Goal: Task Accomplishment & Management: Manage account settings

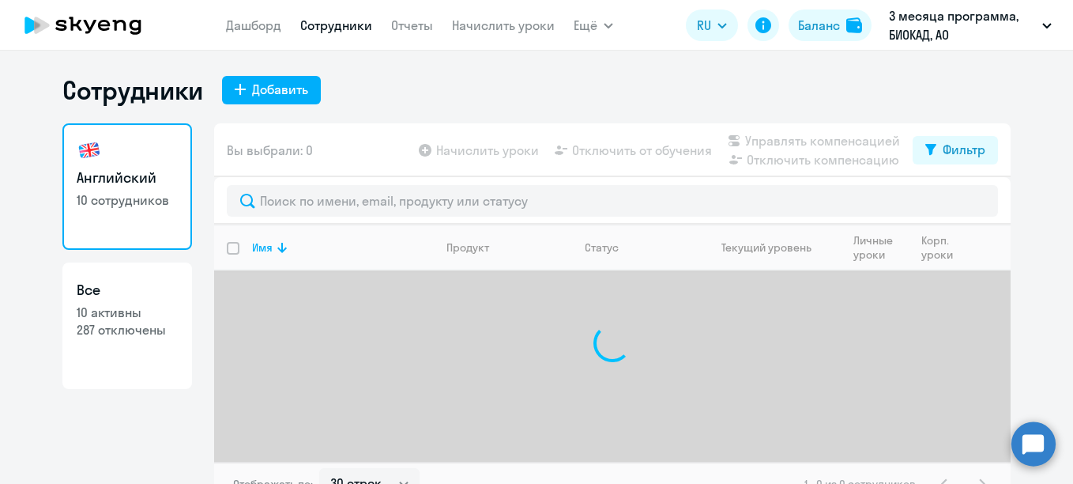
select select "30"
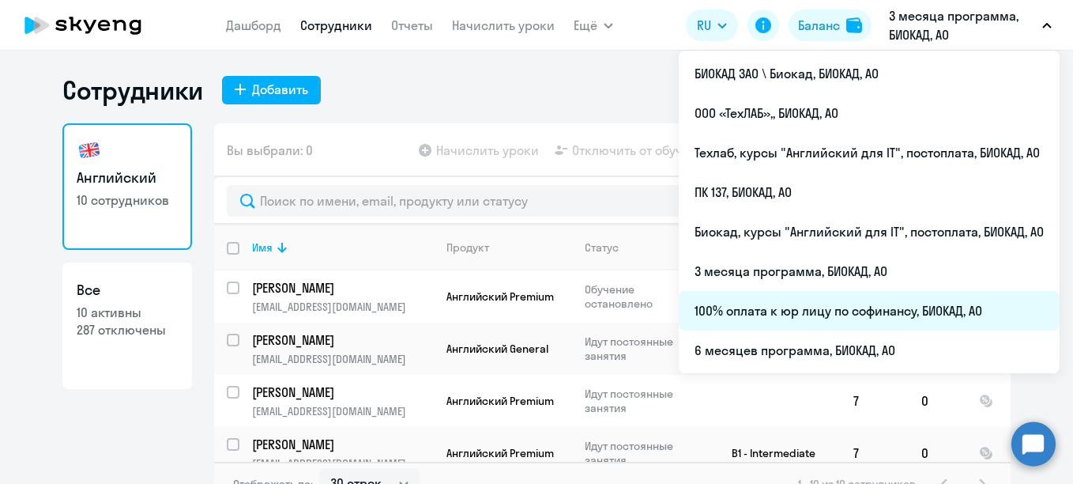
click at [797, 317] on li "100% оплата к юр лицу по софинансу, БИОКАД, АО" at bounding box center [869, 311] width 381 height 40
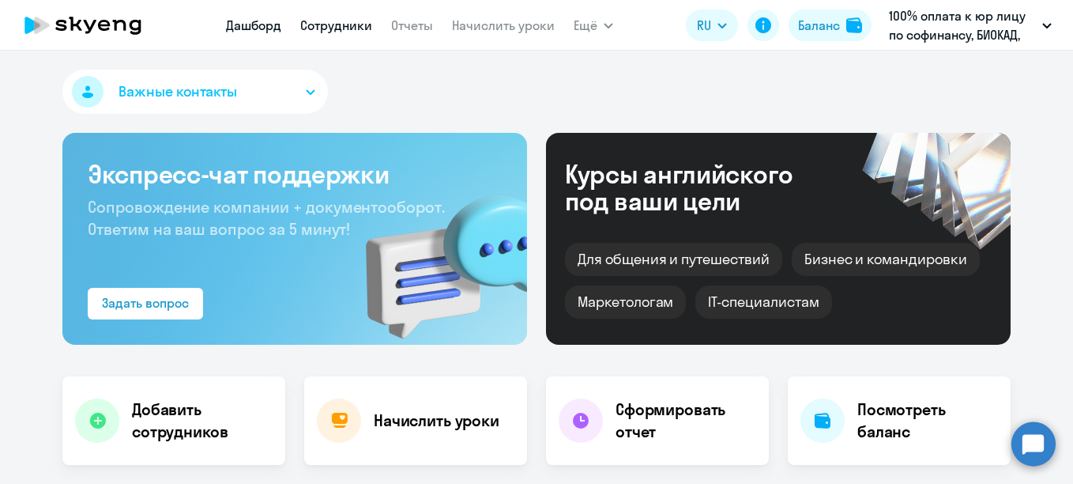
click at [342, 27] on link "Сотрудники" at bounding box center [336, 25] width 72 height 16
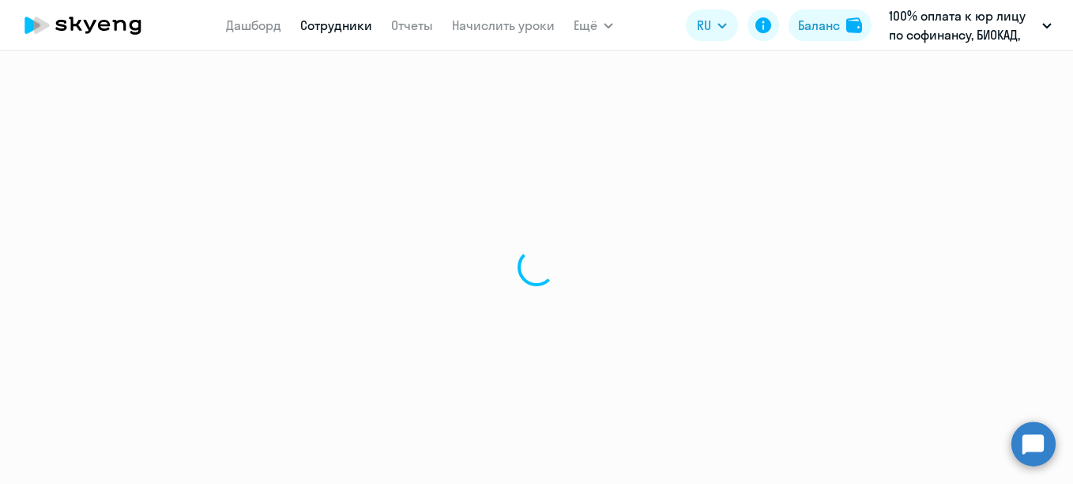
select select "30"
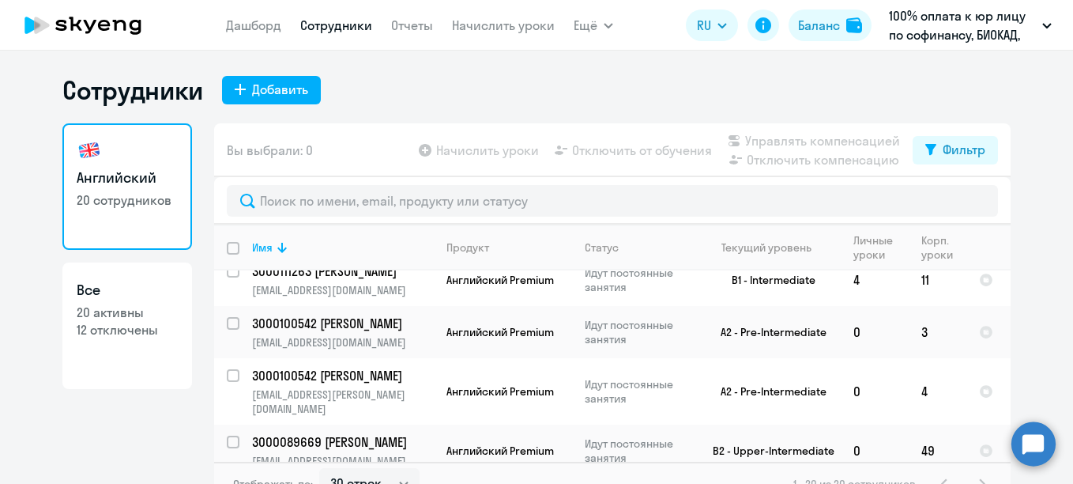
scroll to position [852, 0]
click at [314, 432] on p "3000089669 [PERSON_NAME]" at bounding box center [341, 440] width 179 height 17
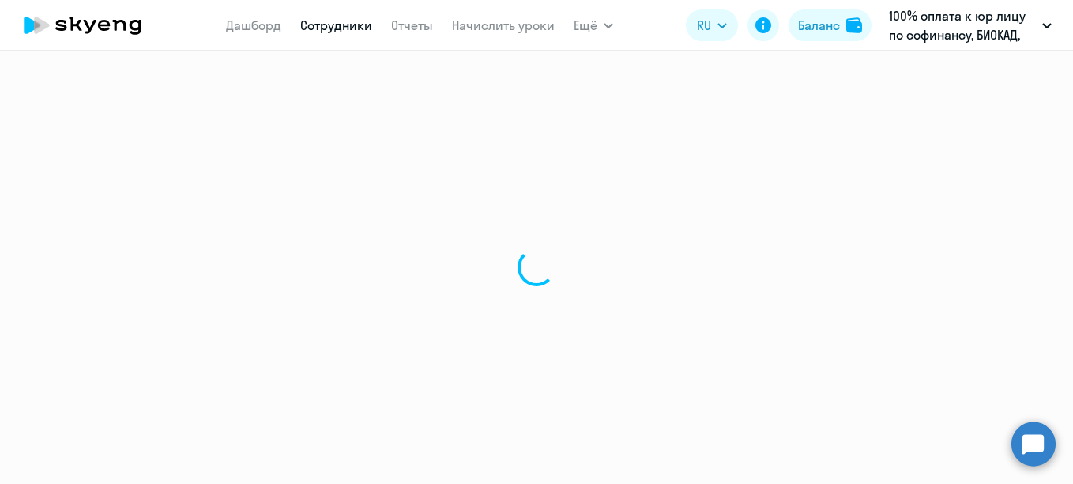
select select "english"
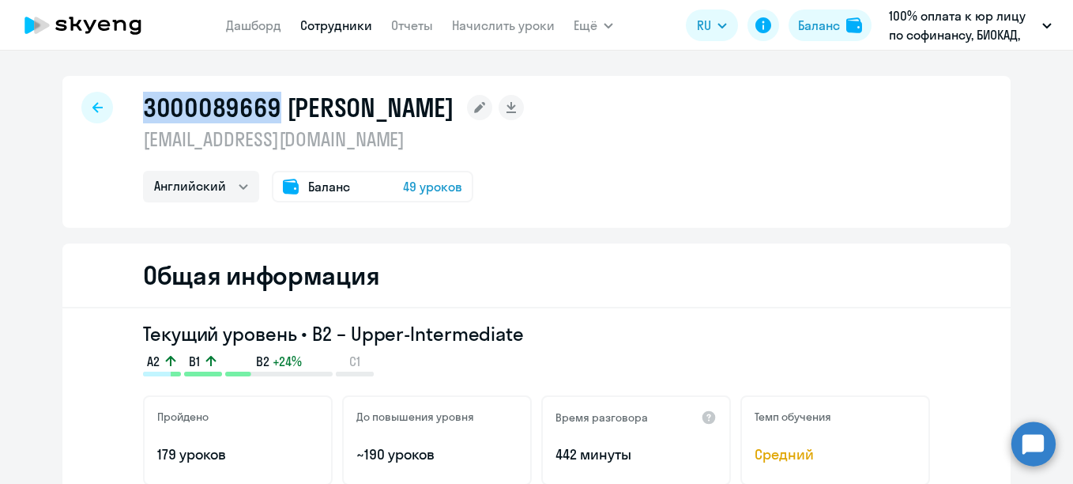
drag, startPoint x: 272, startPoint y: 110, endPoint x: 136, endPoint y: 91, distance: 137.2
click at [136, 91] on div "3000089669 [PERSON_NAME] Павел Иванович [EMAIL_ADDRESS][DOMAIN_NAME] Английский…" at bounding box center [536, 152] width 948 height 152
copy h1 "3000089669"
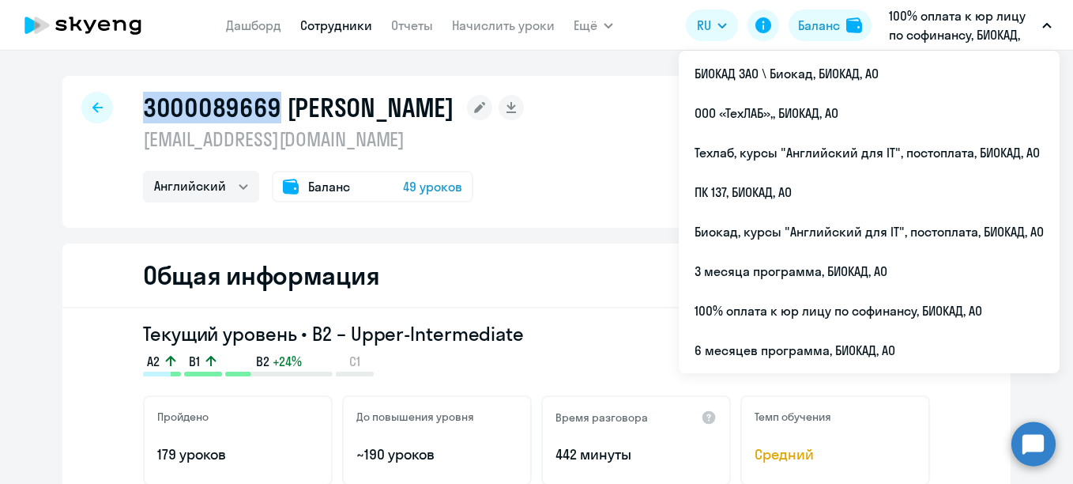
click at [338, 32] on link "Сотрудники" at bounding box center [336, 25] width 72 height 16
select select "30"
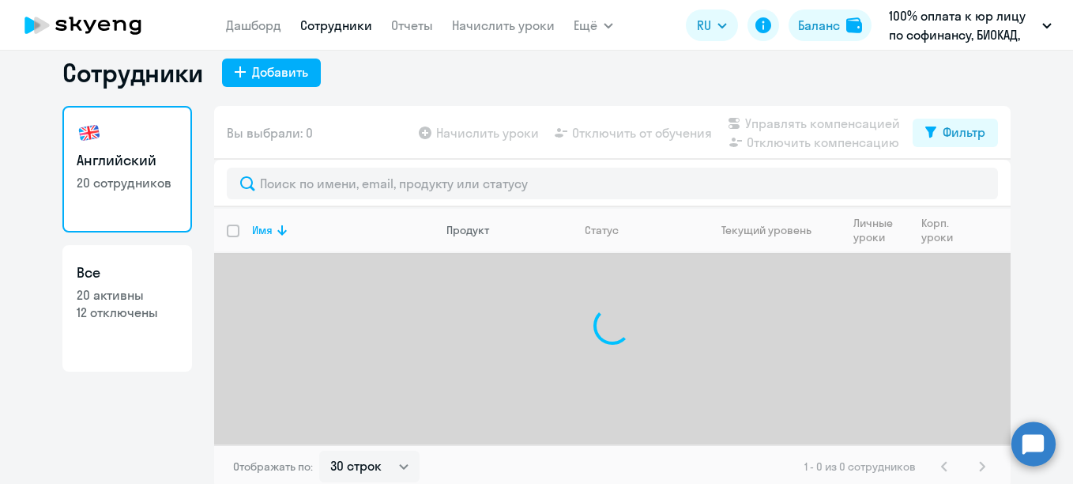
scroll to position [22, 0]
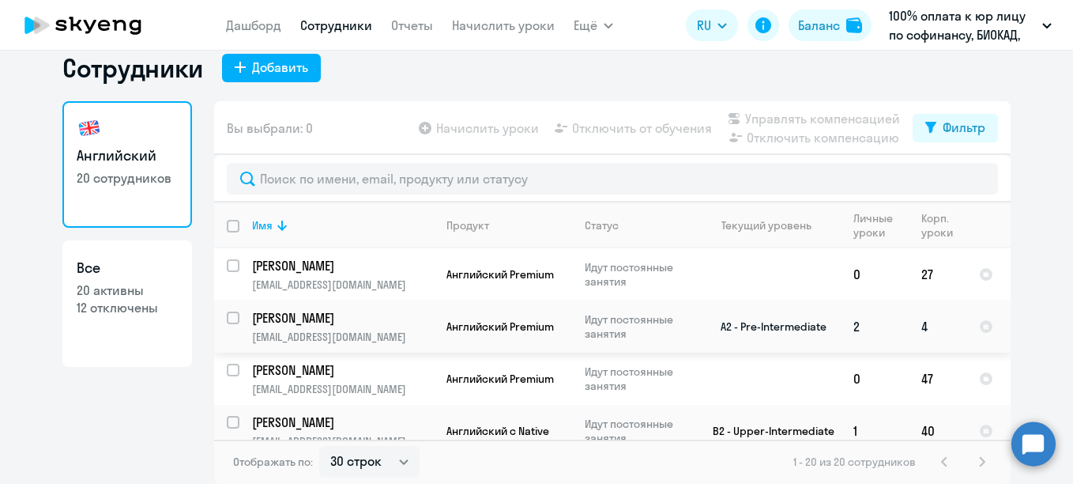
click at [322, 316] on p "[PERSON_NAME]" at bounding box center [341, 317] width 179 height 17
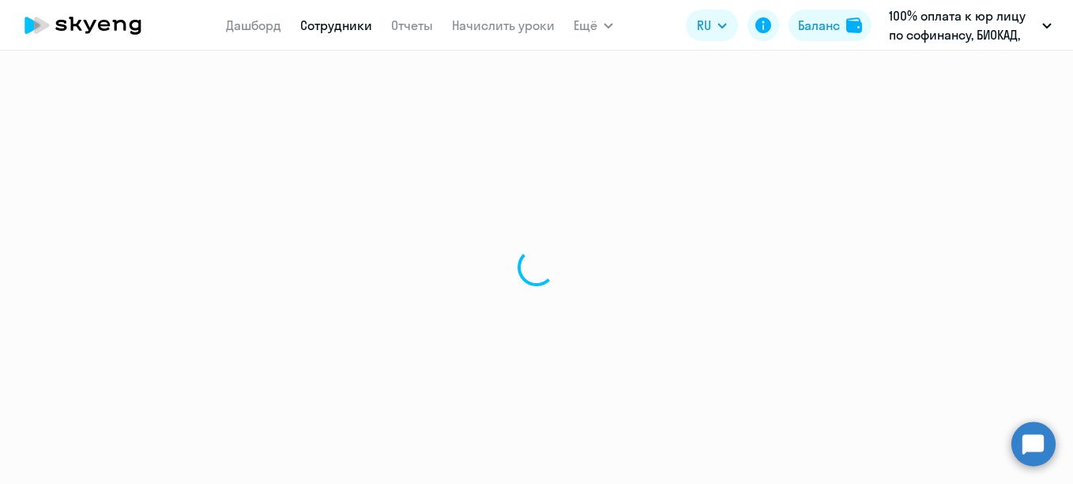
select select "english"
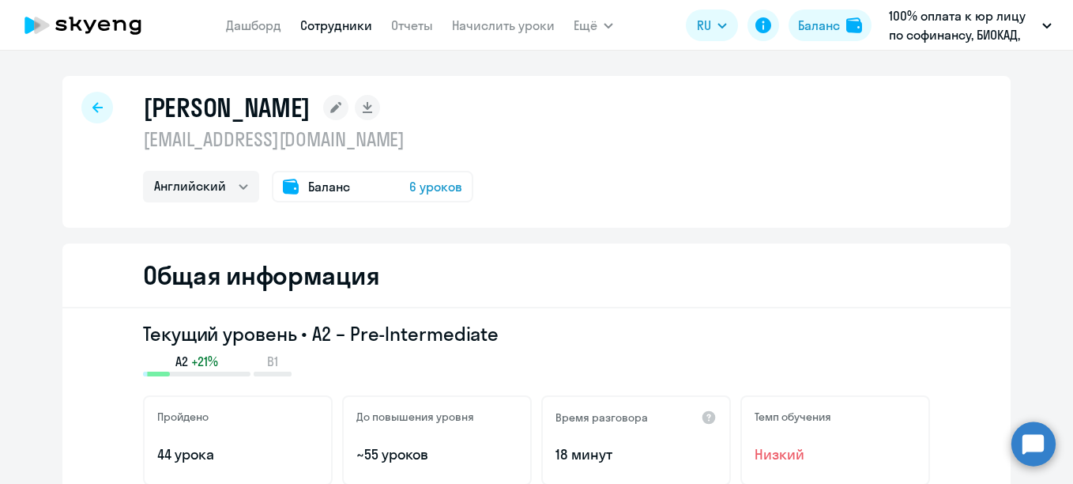
click at [341, 112] on icon at bounding box center [335, 107] width 11 height 11
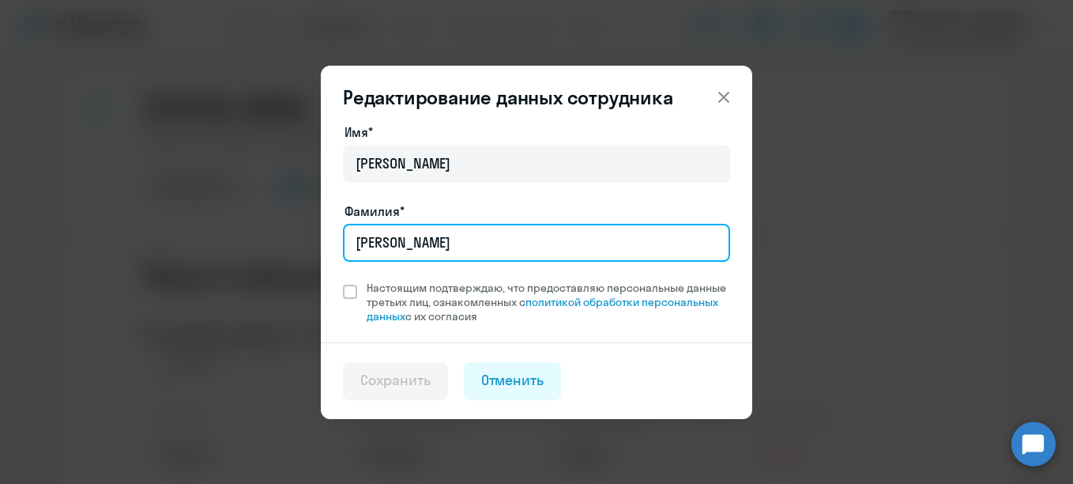
click at [361, 243] on input "[PERSON_NAME]" at bounding box center [536, 243] width 387 height 38
click at [355, 238] on input "[PERSON_NAME]" at bounding box center [536, 243] width 387 height 38
paste input "3000122368"
type input "3000122368 [PERSON_NAME]"
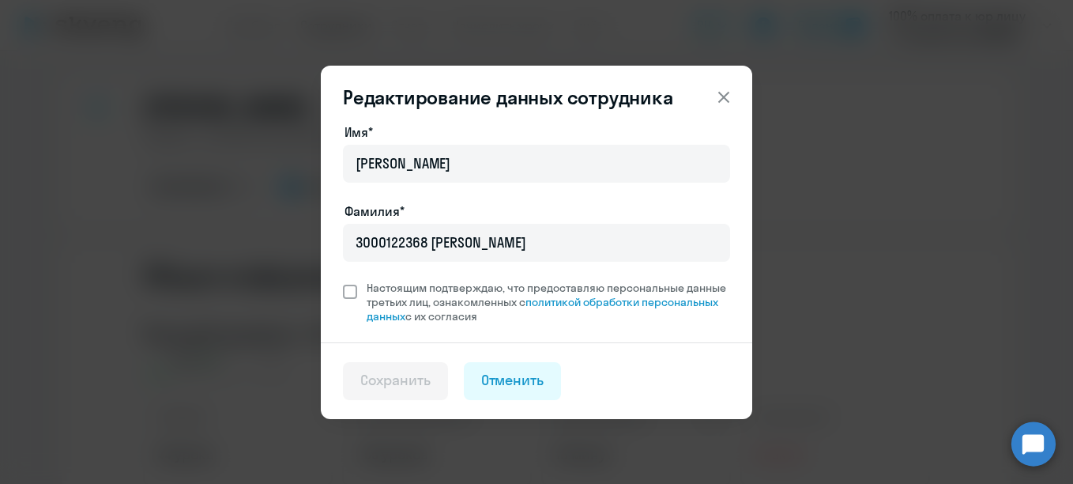
click at [349, 288] on span at bounding box center [350, 291] width 14 height 14
click at [343, 280] on input "Настоящим подтверждаю, что предоставляю персональные данные третьих лиц, ознако…" at bounding box center [342, 280] width 1 height 1
checkbox input "true"
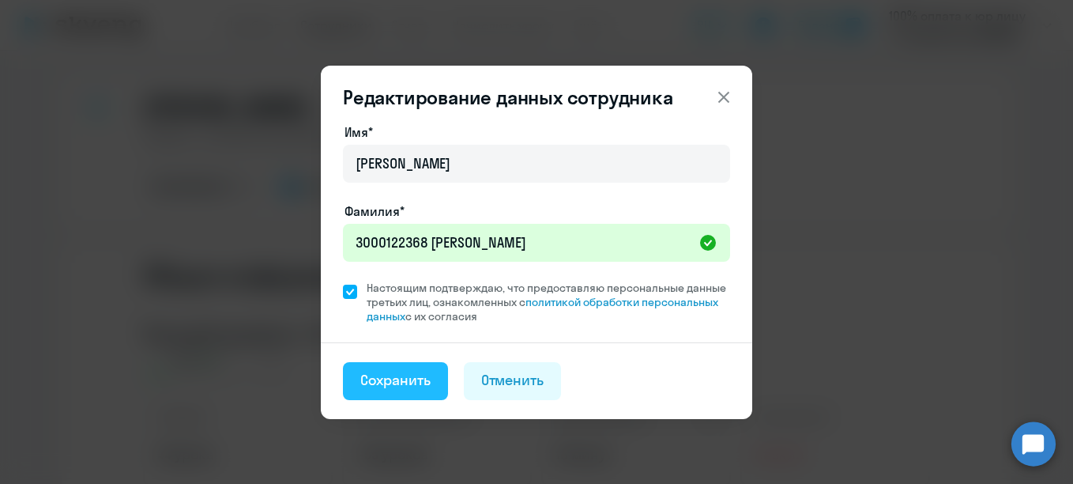
click at [390, 376] on div "Сохранить" at bounding box center [395, 380] width 70 height 21
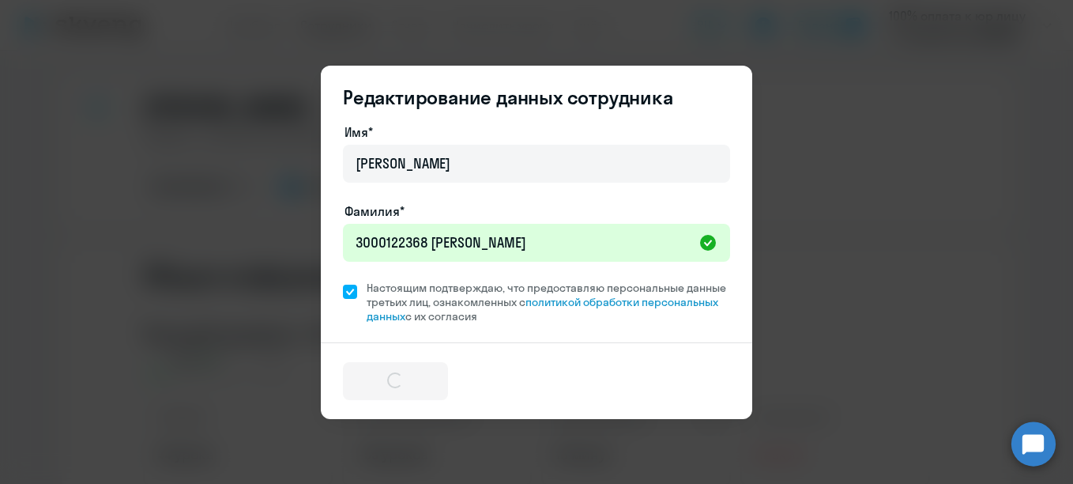
select select "english"
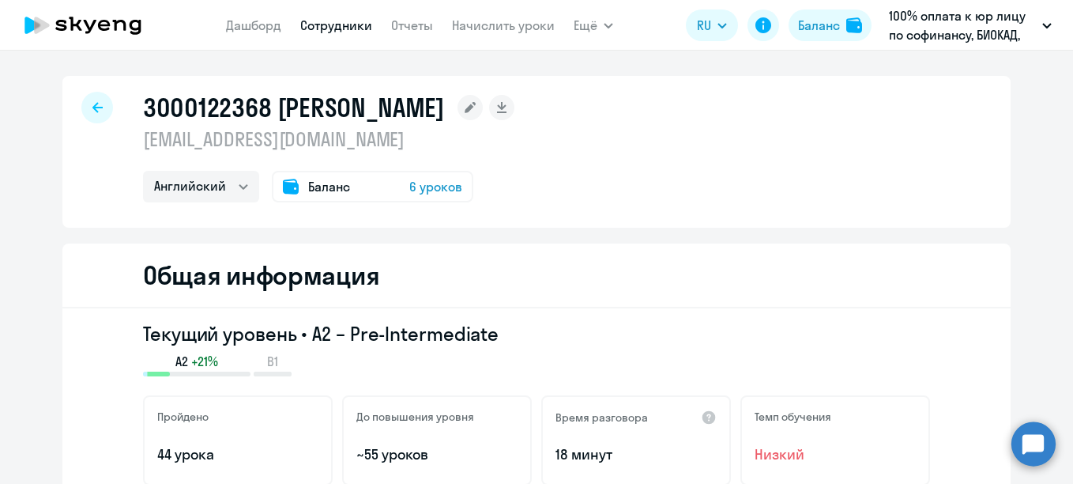
click at [354, 26] on link "Сотрудники" at bounding box center [336, 25] width 72 height 16
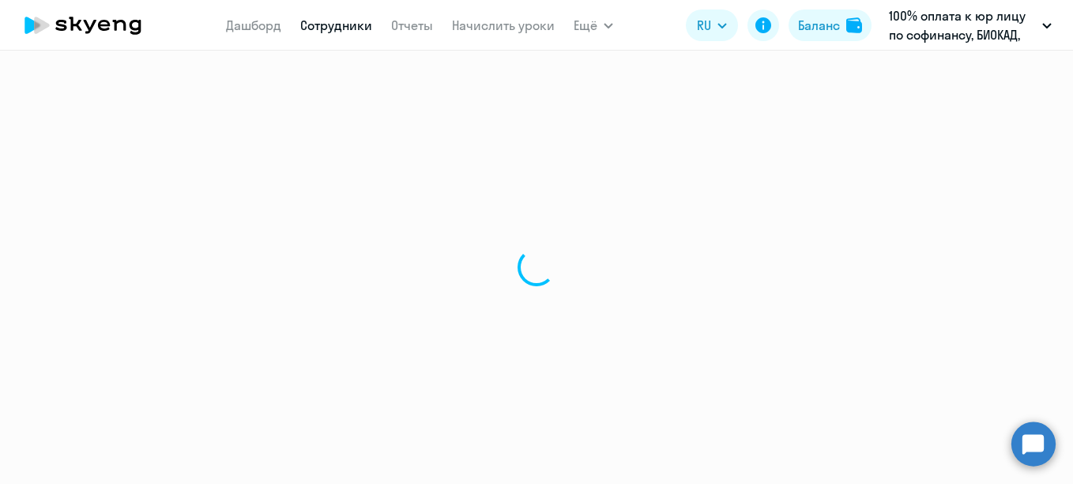
select select "30"
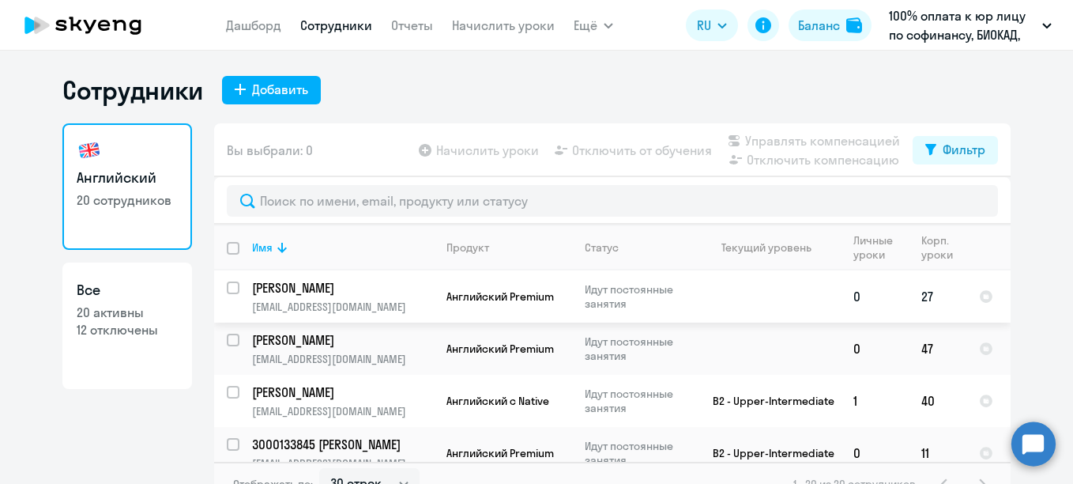
click at [290, 288] on p "[PERSON_NAME]" at bounding box center [341, 287] width 179 height 17
select select "english"
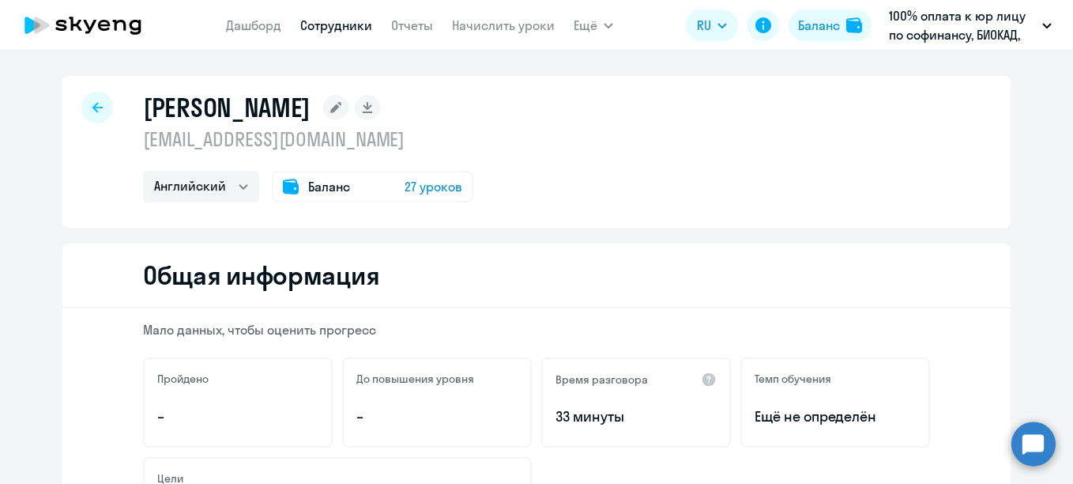
click at [348, 113] on rect at bounding box center [335, 107] width 25 height 25
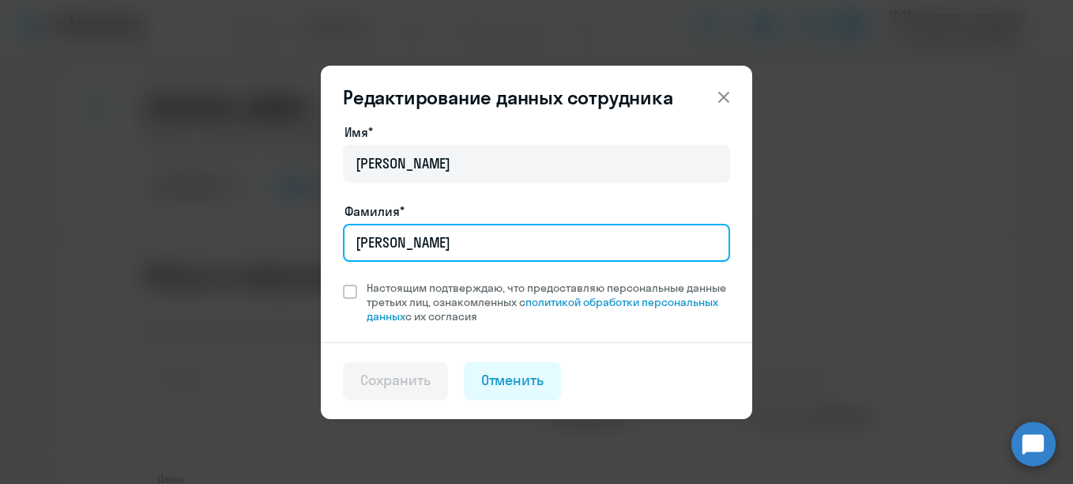
paste input "3000134882"
type input "3000134882 [PERSON_NAME]"
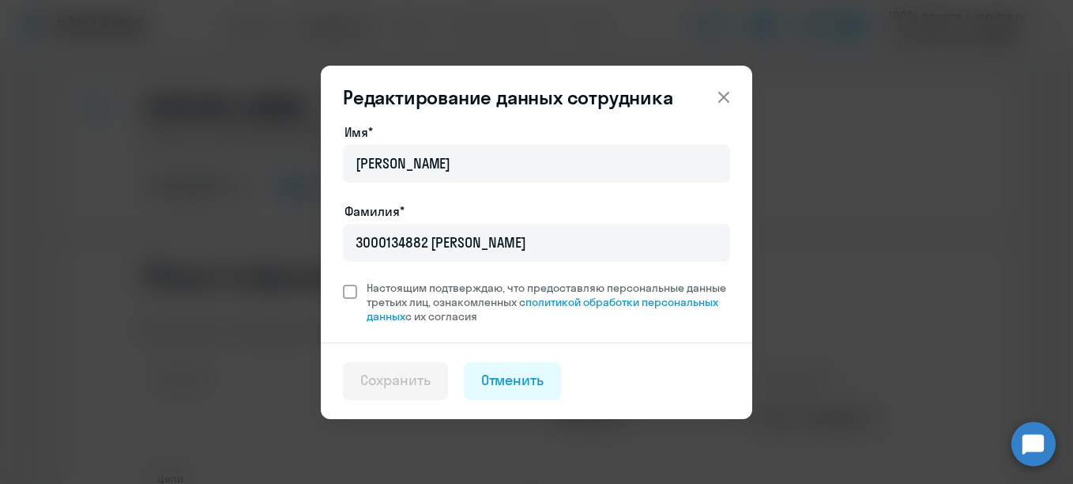
click at [352, 288] on span at bounding box center [350, 291] width 14 height 14
click at [343, 280] on input "Настоящим подтверждаю, что предоставляю персональные данные третьих лиц, ознако…" at bounding box center [342, 280] width 1 height 1
checkbox input "true"
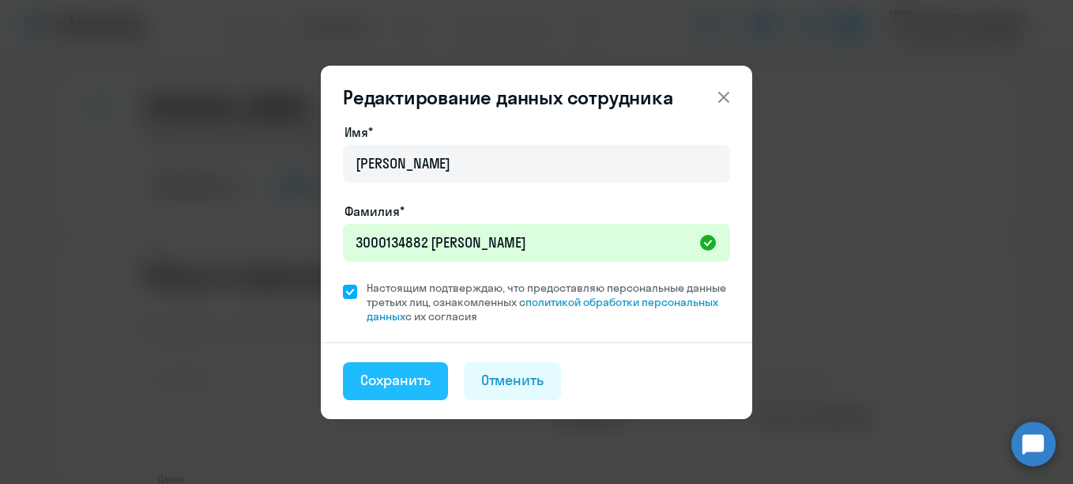
click at [404, 386] on div "Сохранить" at bounding box center [395, 380] width 70 height 21
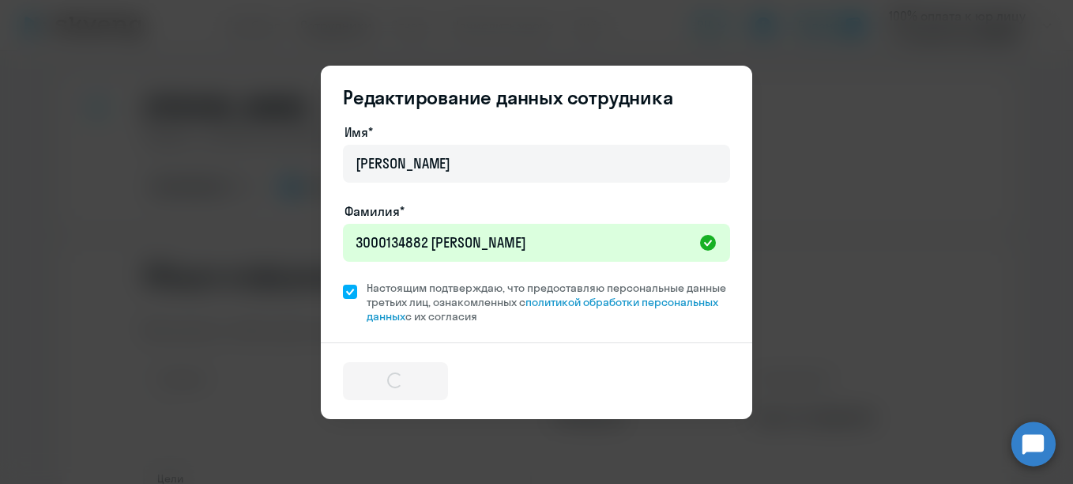
select select "english"
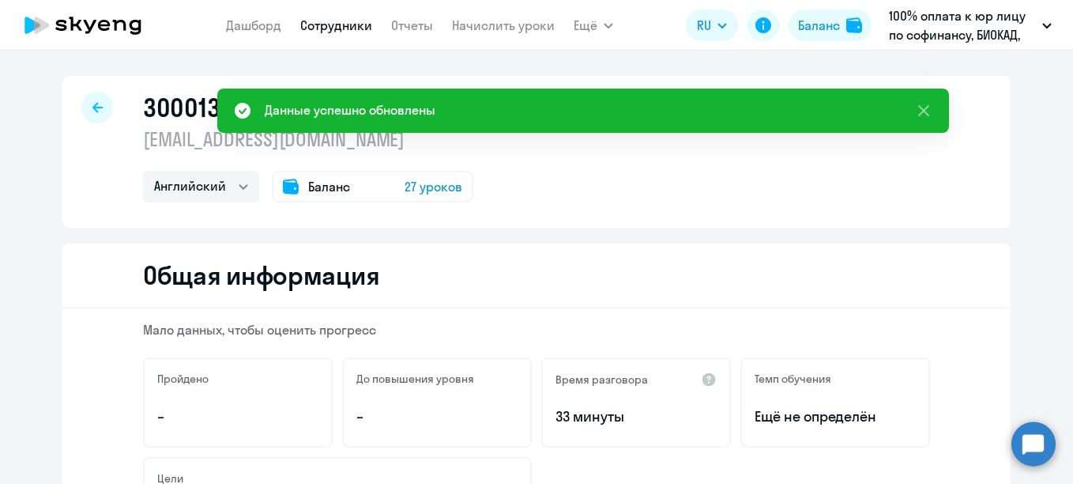
click at [328, 21] on link "Сотрудники" at bounding box center [336, 25] width 72 height 16
select select "30"
